Goal: Information Seeking & Learning: Learn about a topic

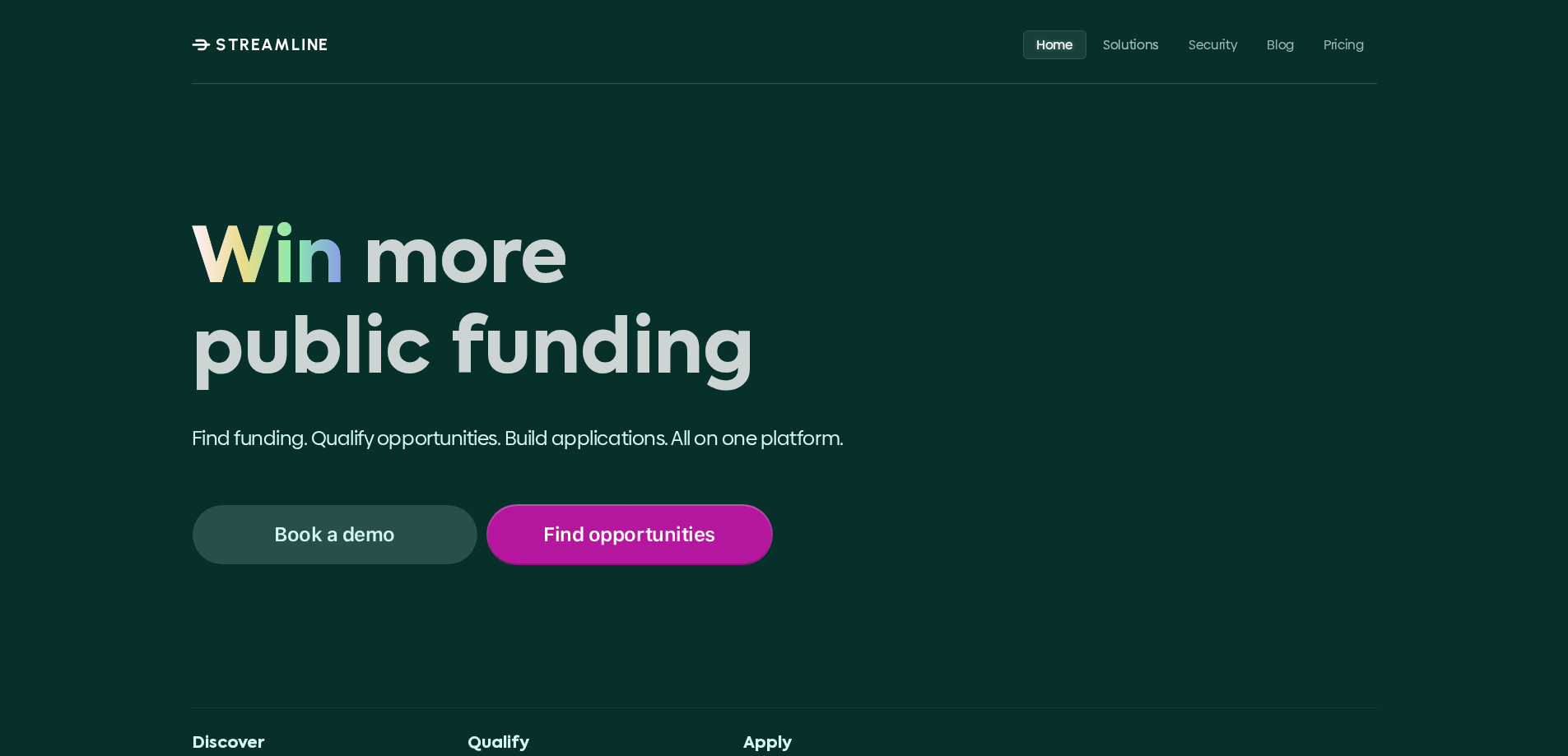
click at [657, 536] on p "Find opportunities" at bounding box center [628, 535] width 171 height 21
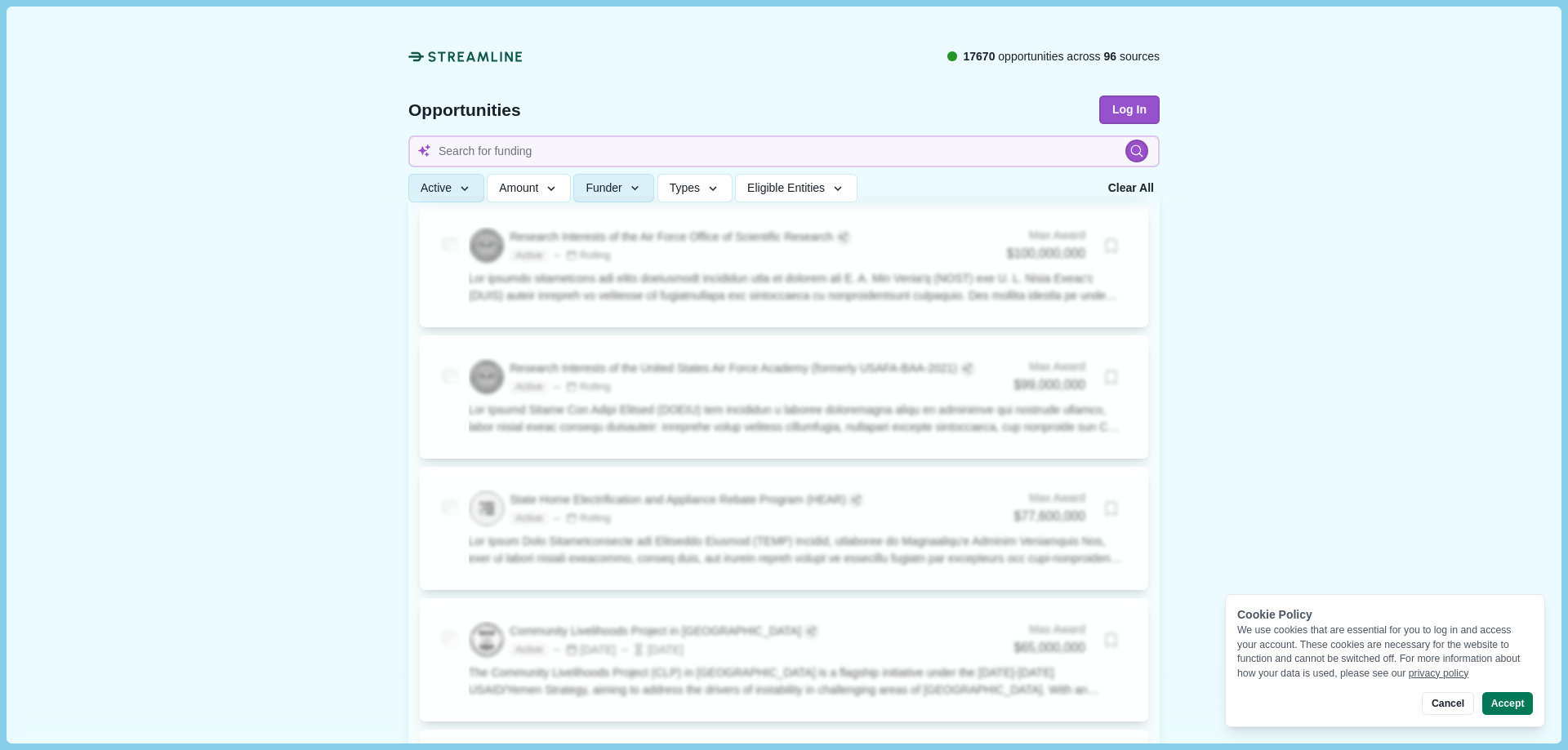
scroll to position [1719, 0]
click at [678, 189] on span "Types" at bounding box center [685, 189] width 30 height 14
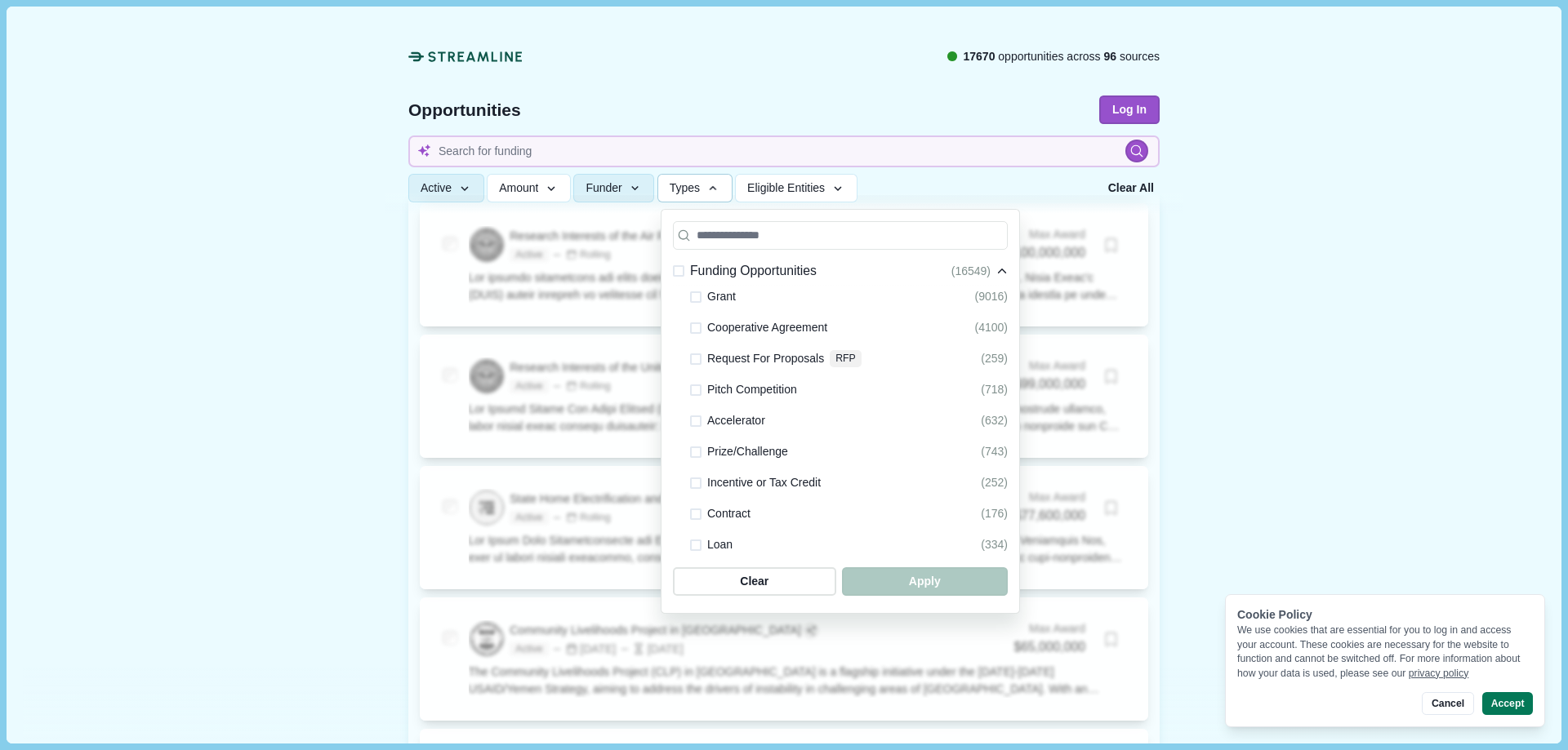
click at [690, 299] on span at bounding box center [696, 297] width 12 height 12
click at [690, 361] on span at bounding box center [696, 359] width 12 height 12
click at [893, 571] on span "button" at bounding box center [924, 582] width 158 height 27
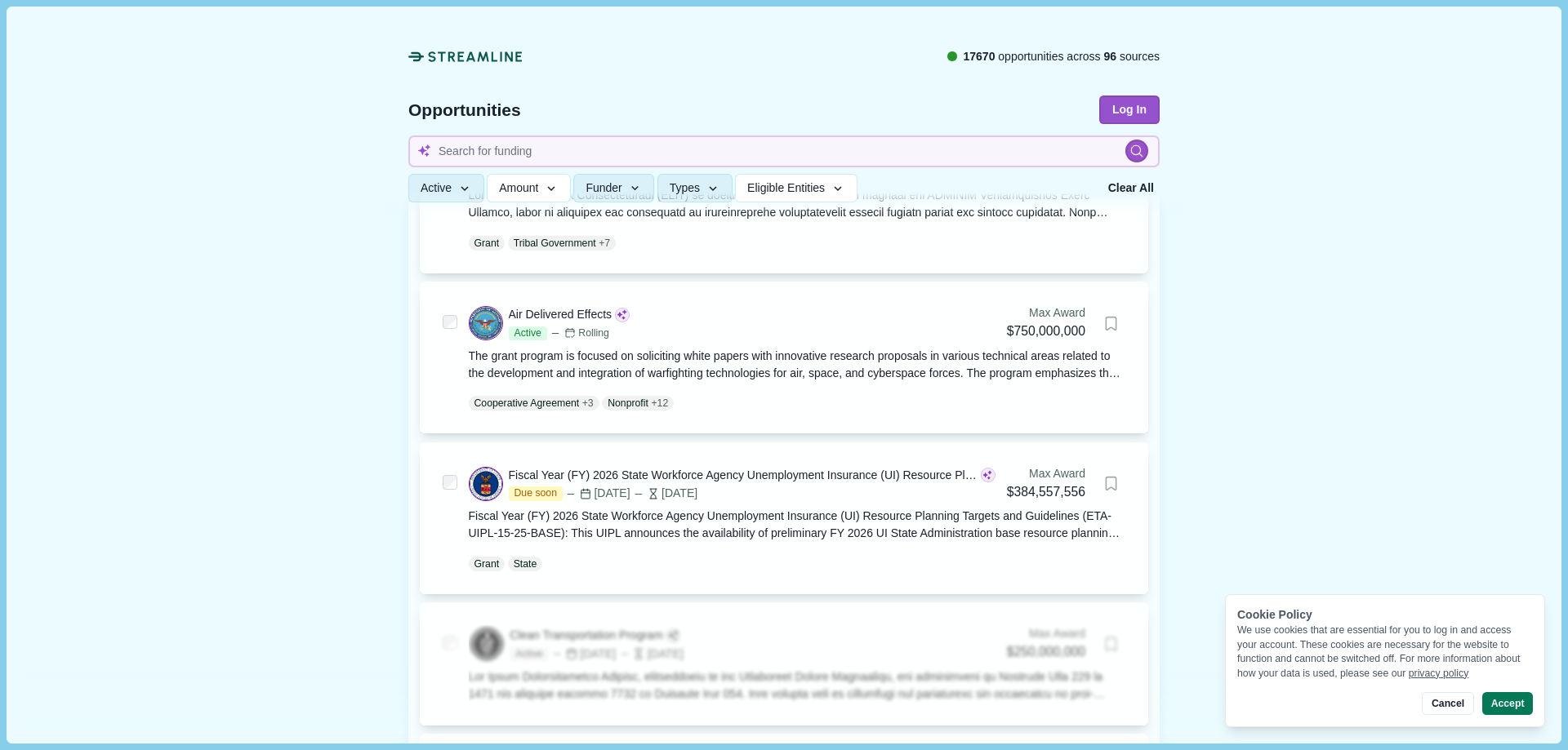
scroll to position [281, 0]
